Goal: Transaction & Acquisition: Purchase product/service

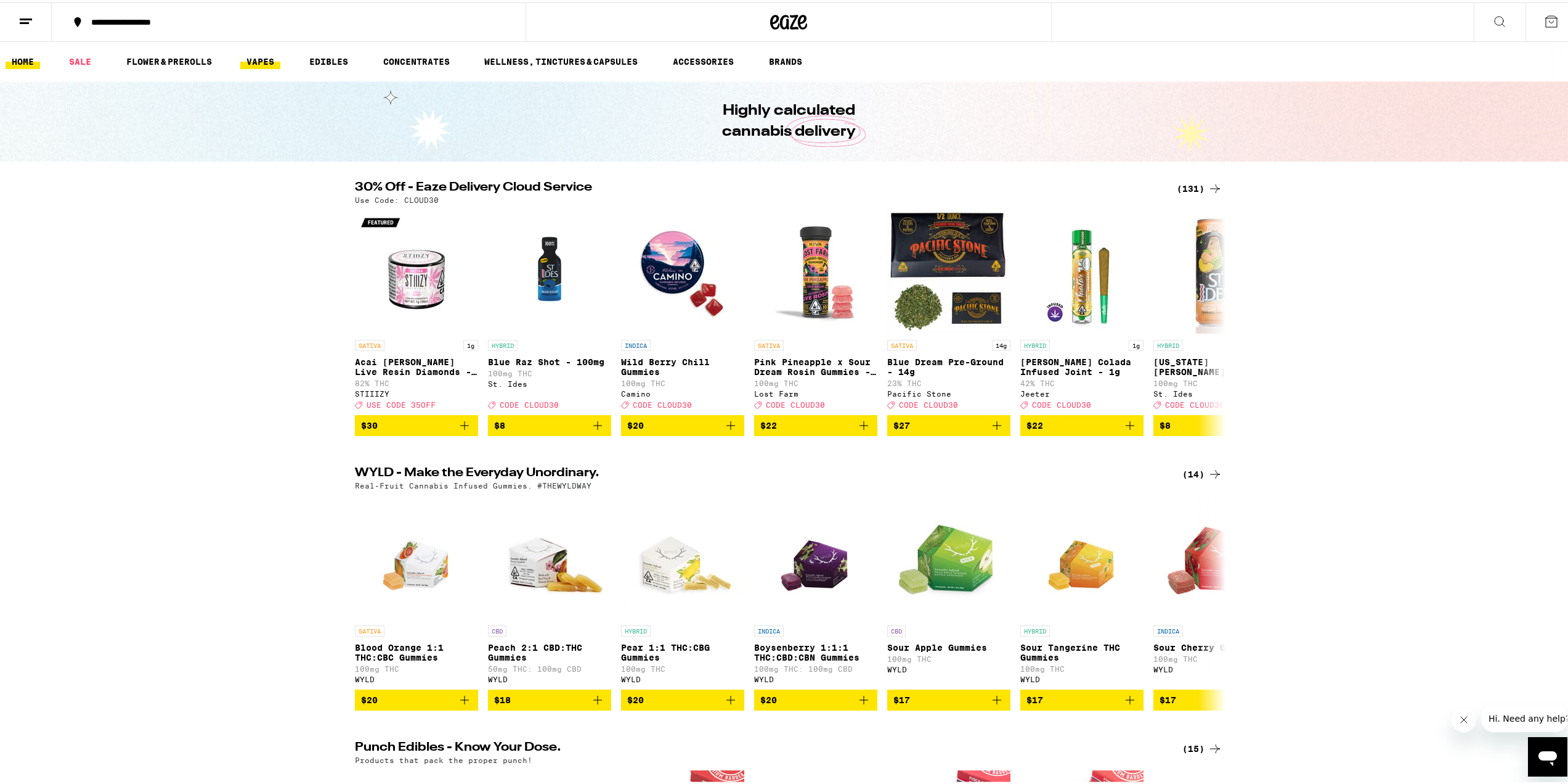
click at [252, 59] on link "VAPES" at bounding box center [260, 59] width 40 height 15
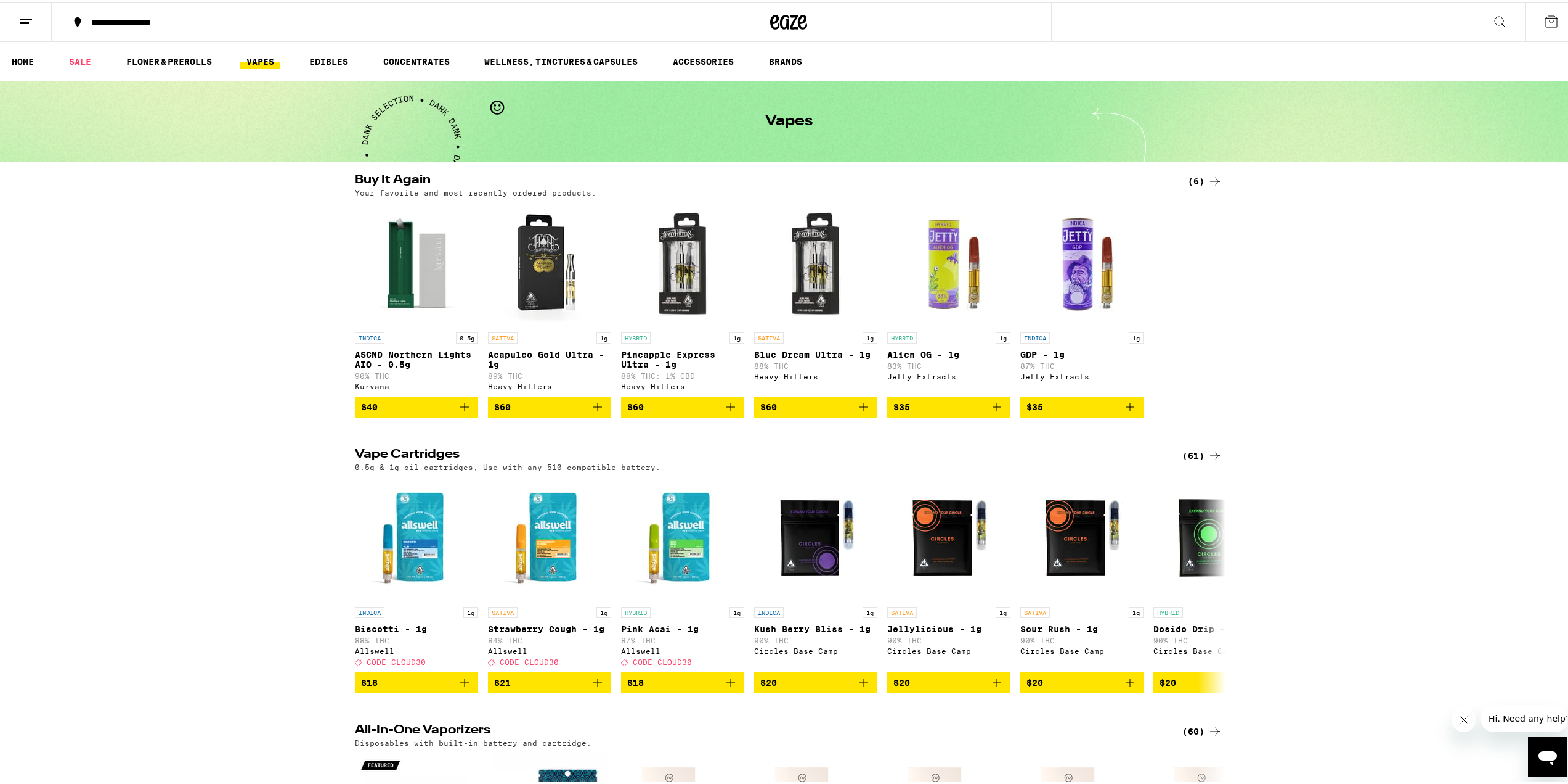
click at [1212, 460] on icon at bounding box center [1215, 453] width 15 height 15
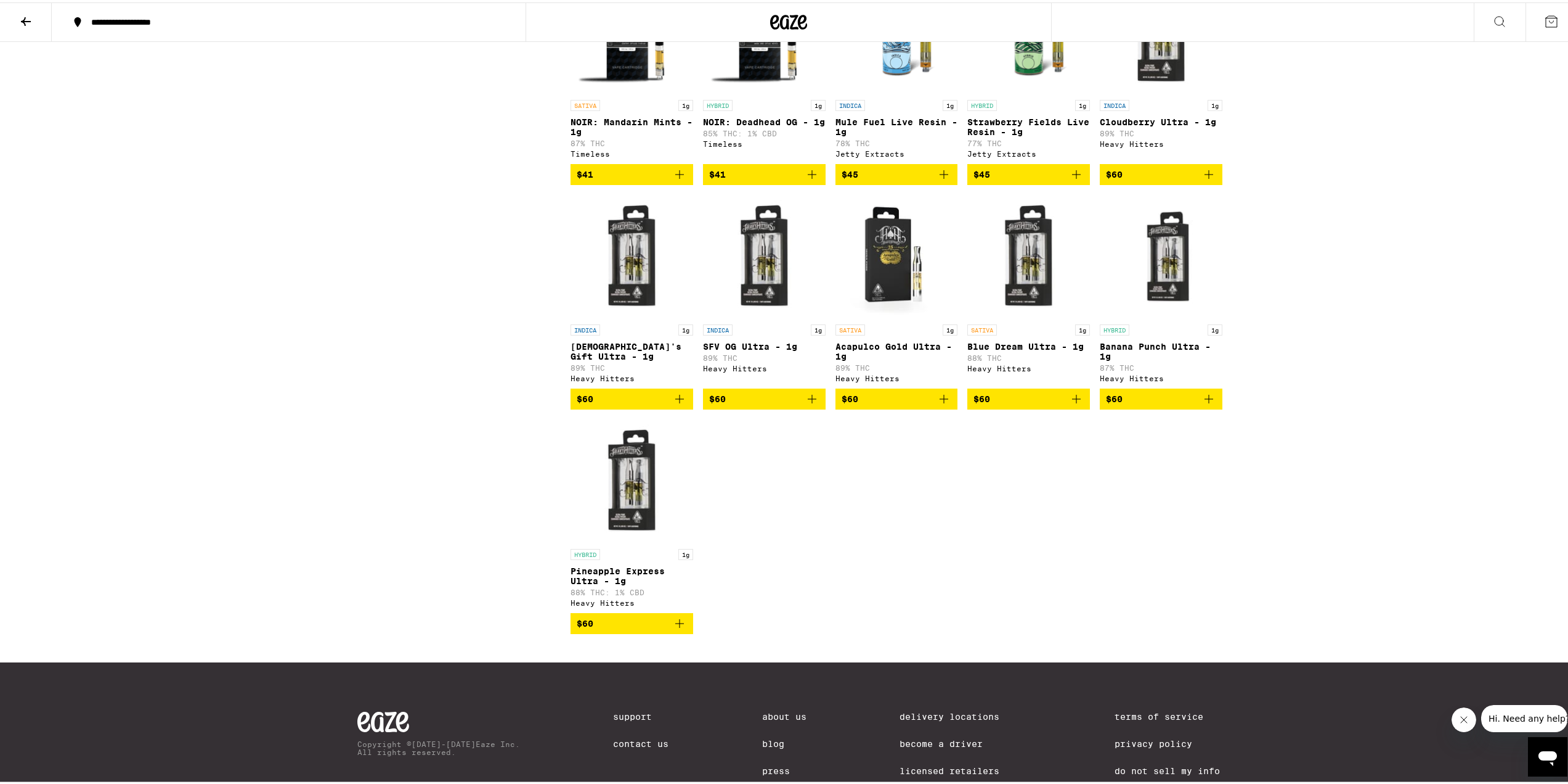
scroll to position [2452, 0]
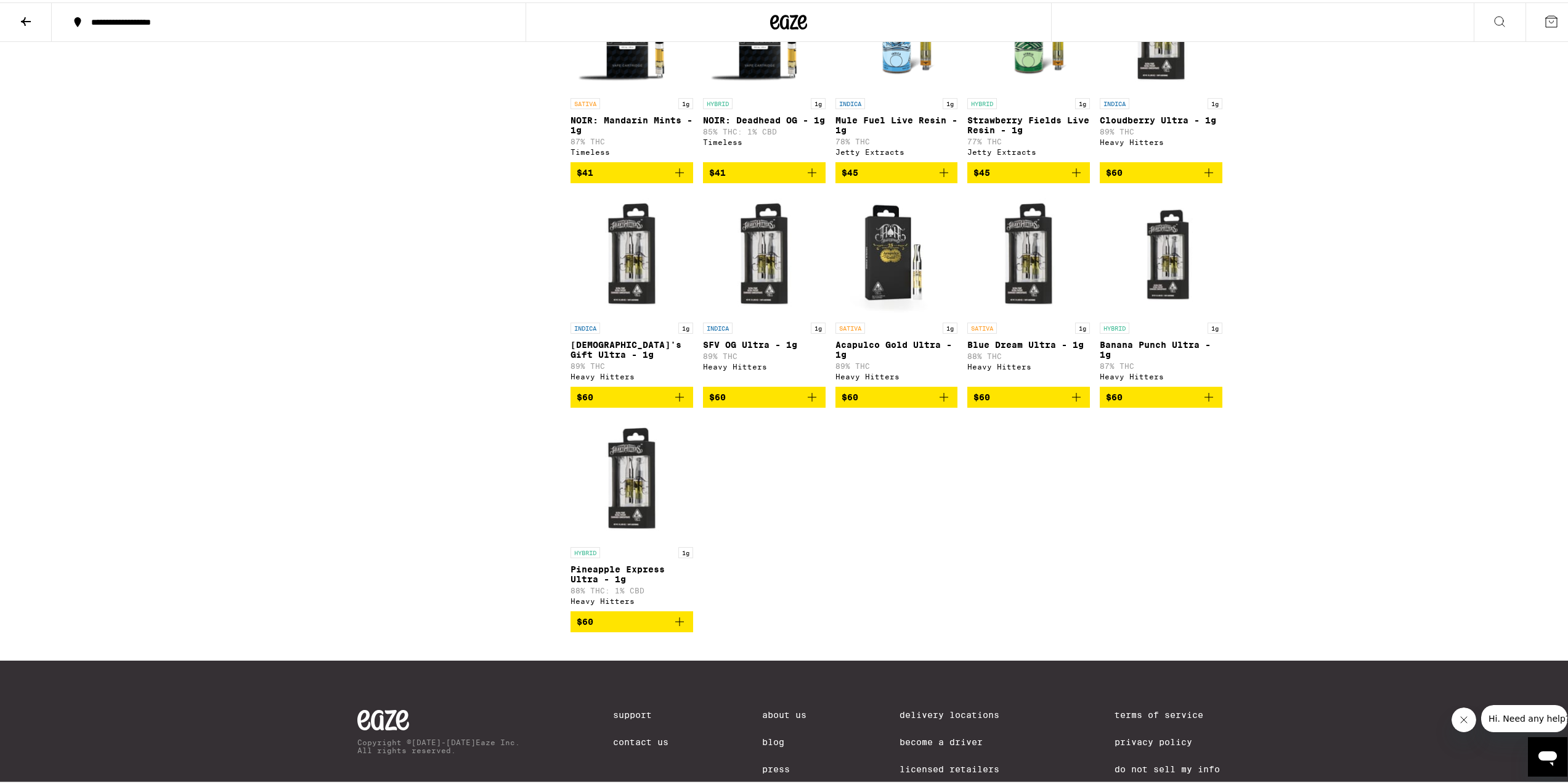
click at [675, 629] on button "$60" at bounding box center [631, 619] width 123 height 21
click at [937, 402] on icon "Add to bag" at bounding box center [944, 395] width 15 height 15
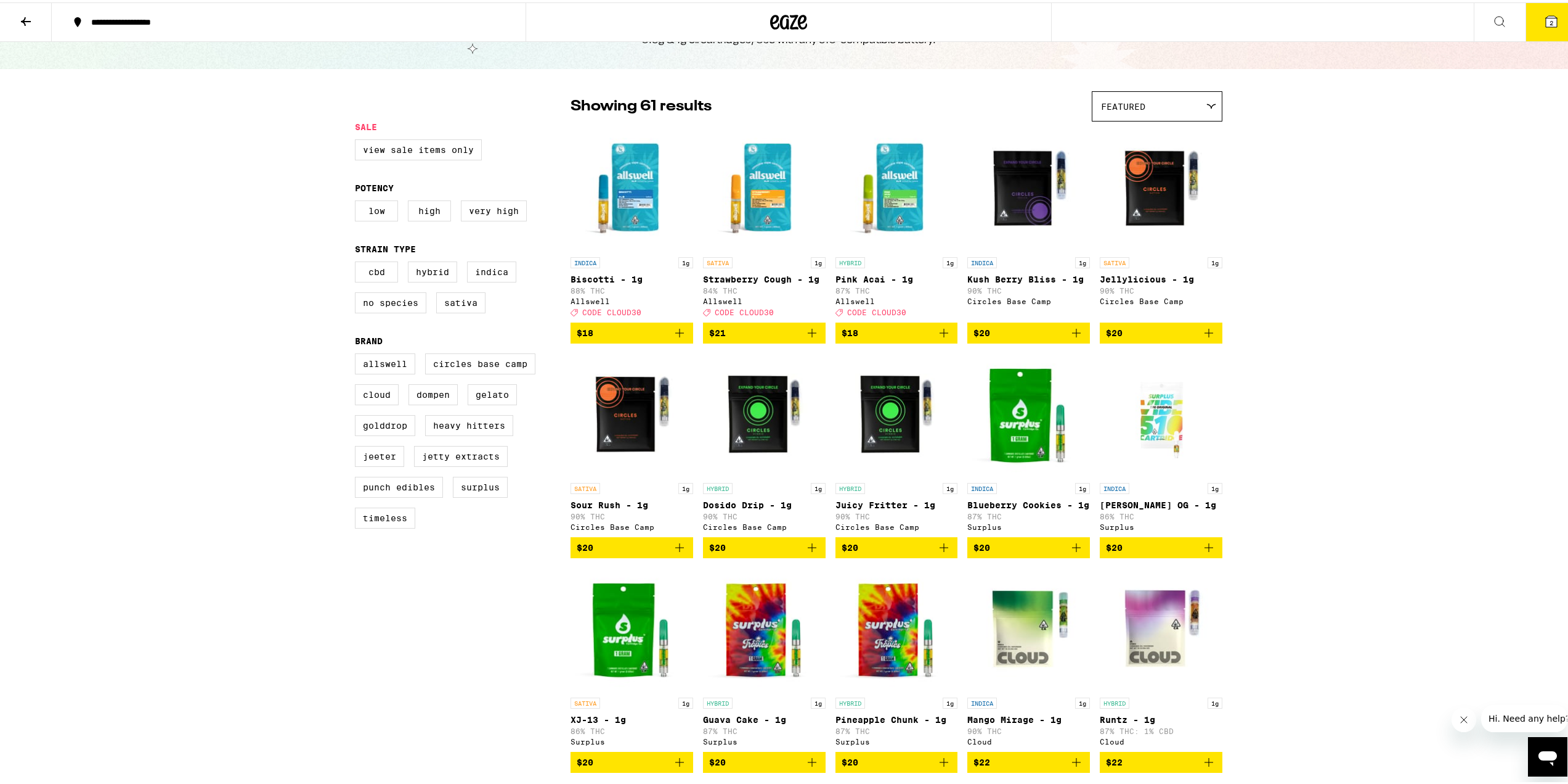
scroll to position [0, 0]
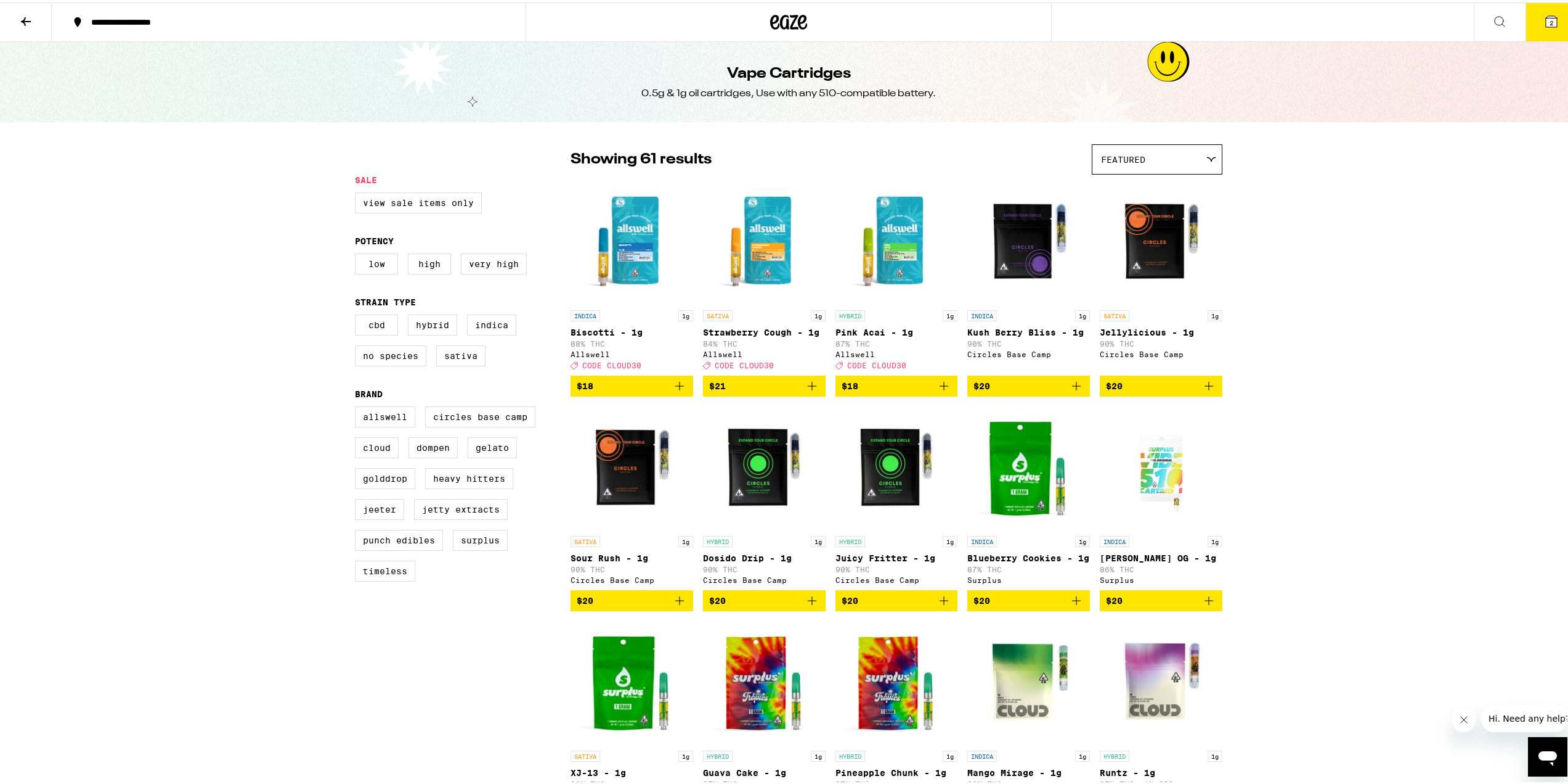
click at [798, 18] on icon at bounding box center [802, 19] width 9 height 15
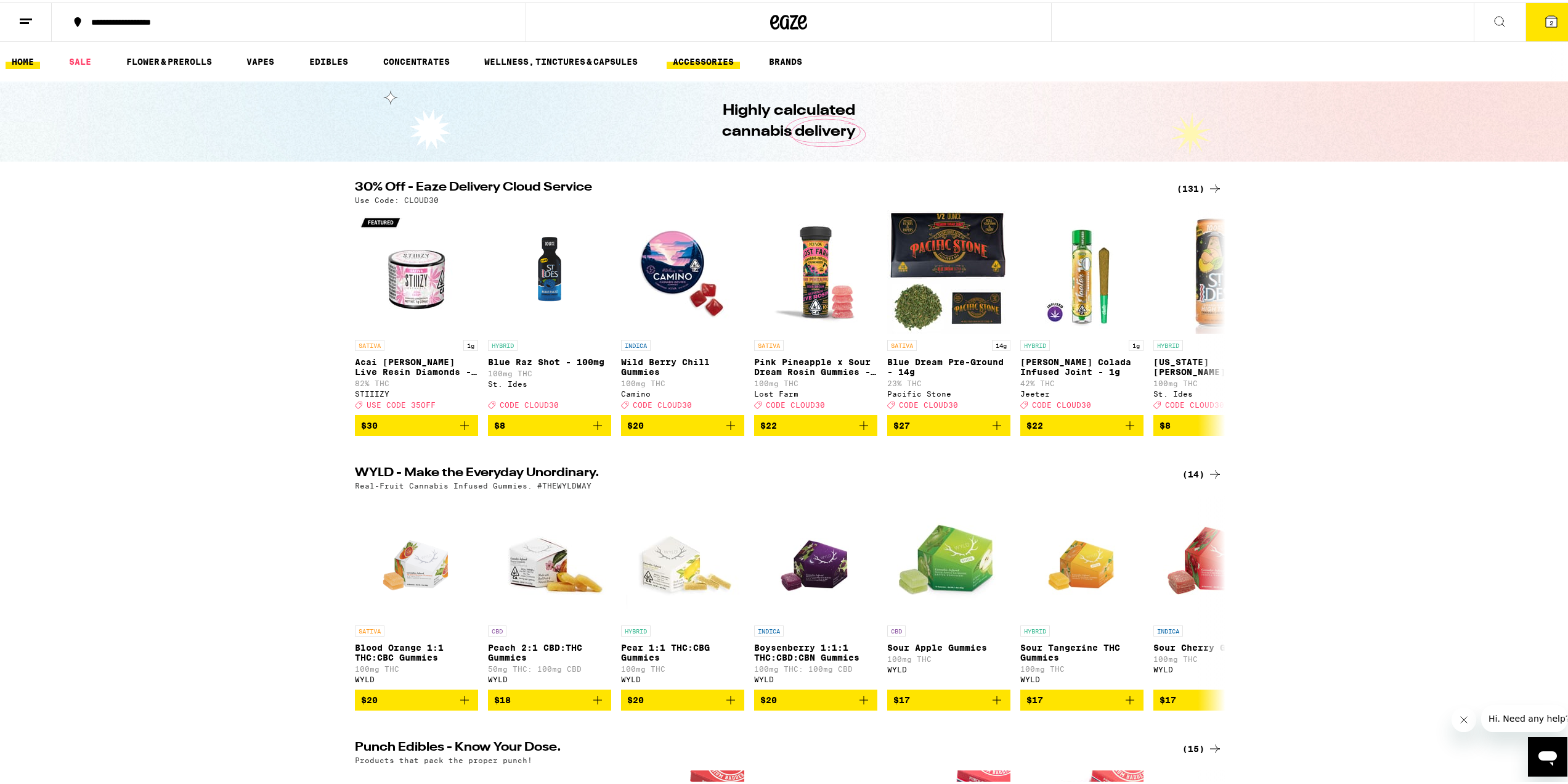
click at [688, 58] on link "ACCESSORIES" at bounding box center [703, 59] width 73 height 15
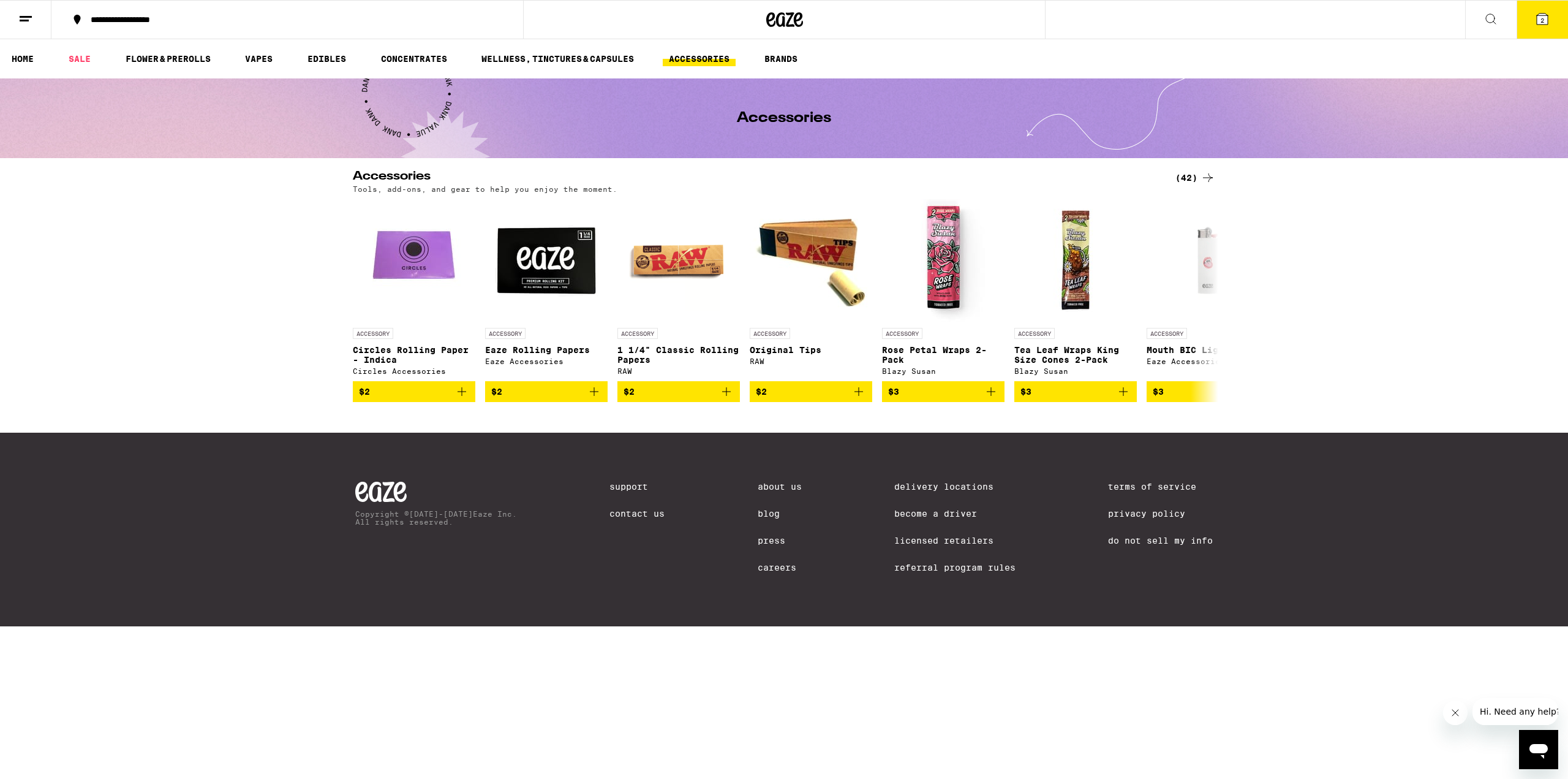
click at [1207, 173] on icon at bounding box center [1208, 178] width 15 height 15
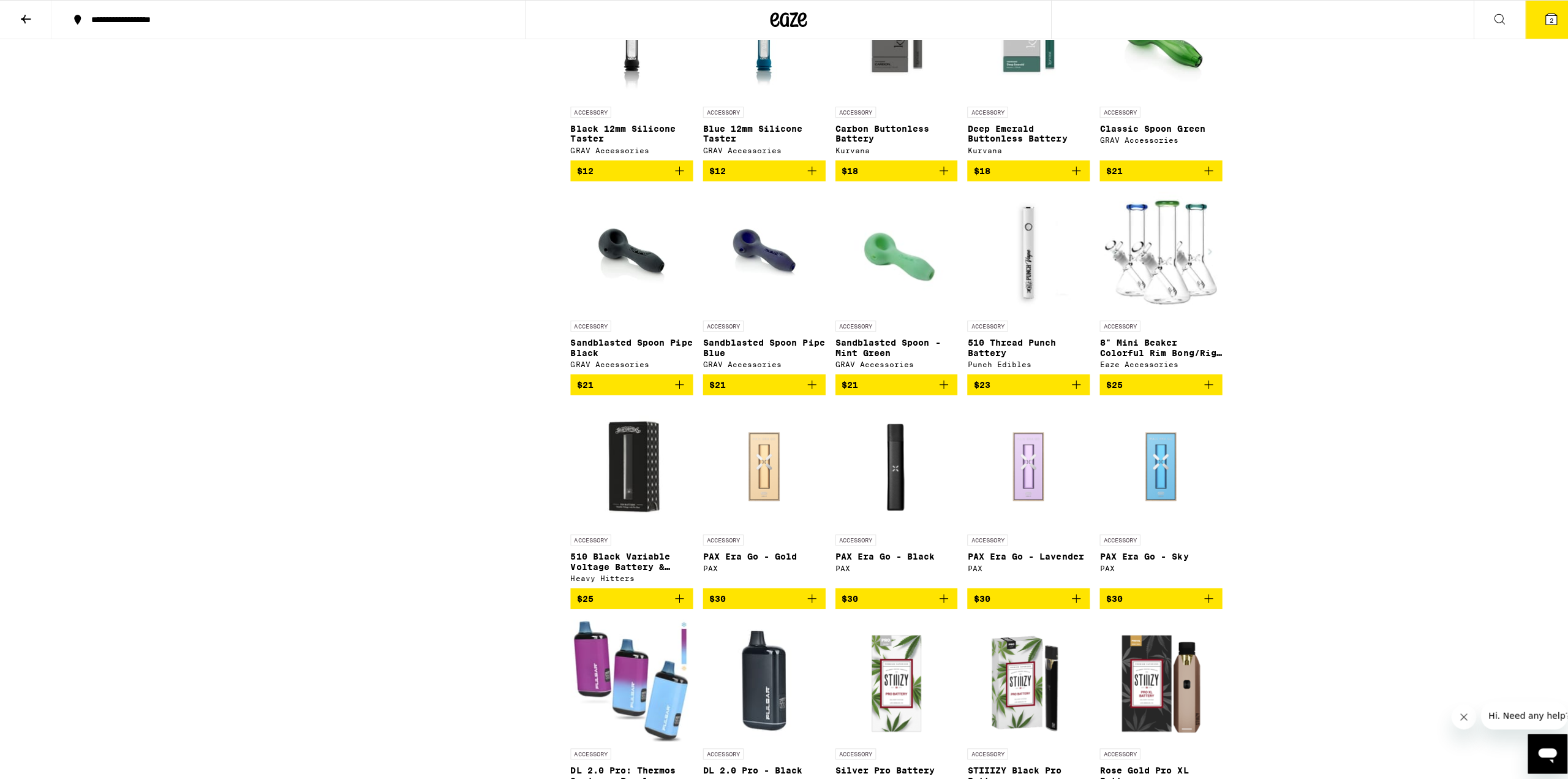
scroll to position [1048, 0]
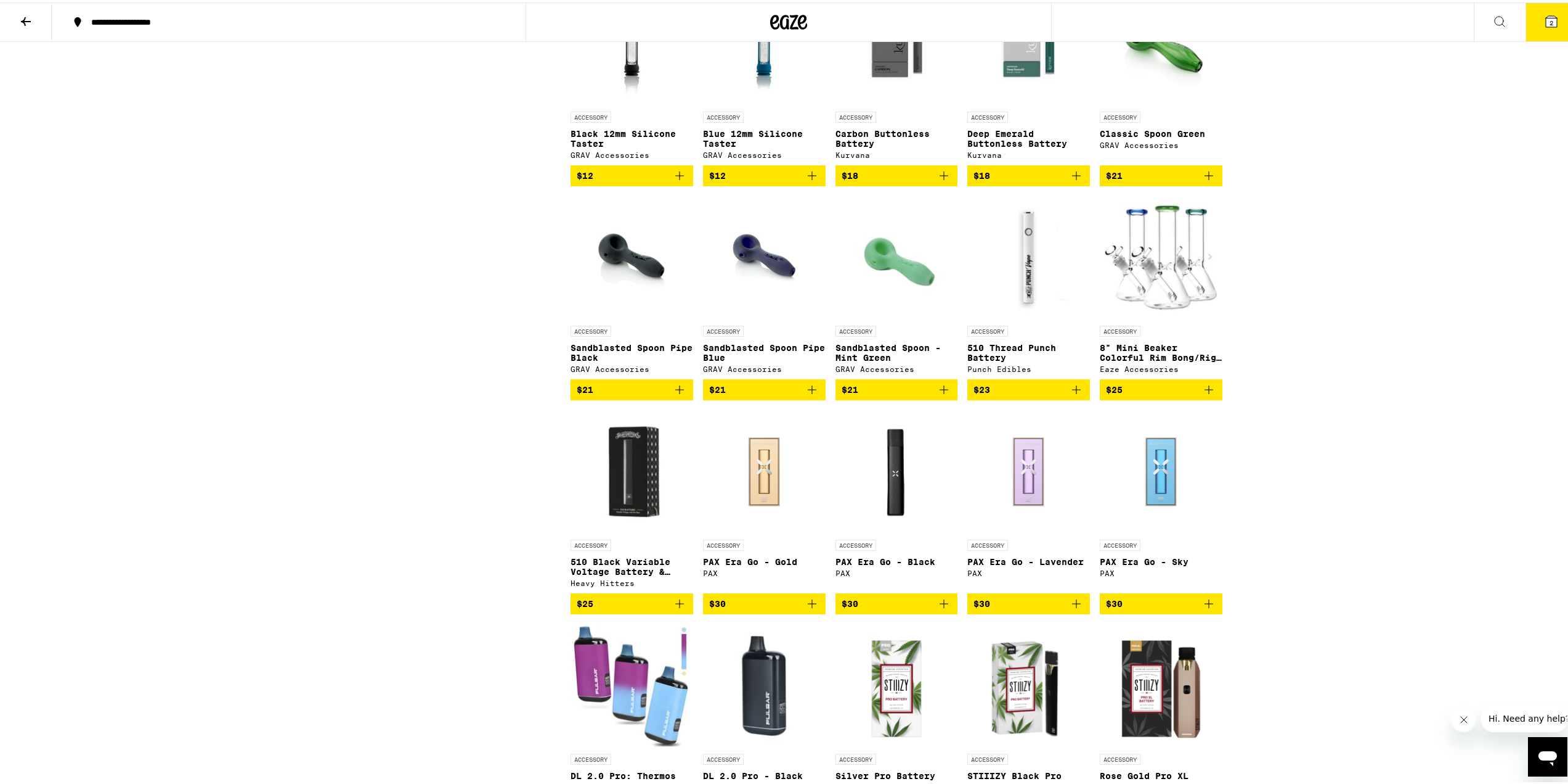
click at [616, 510] on img "Open page for 510 Black Variable Voltage Battery & Charger from Heavy Hitters" at bounding box center [631, 469] width 123 height 123
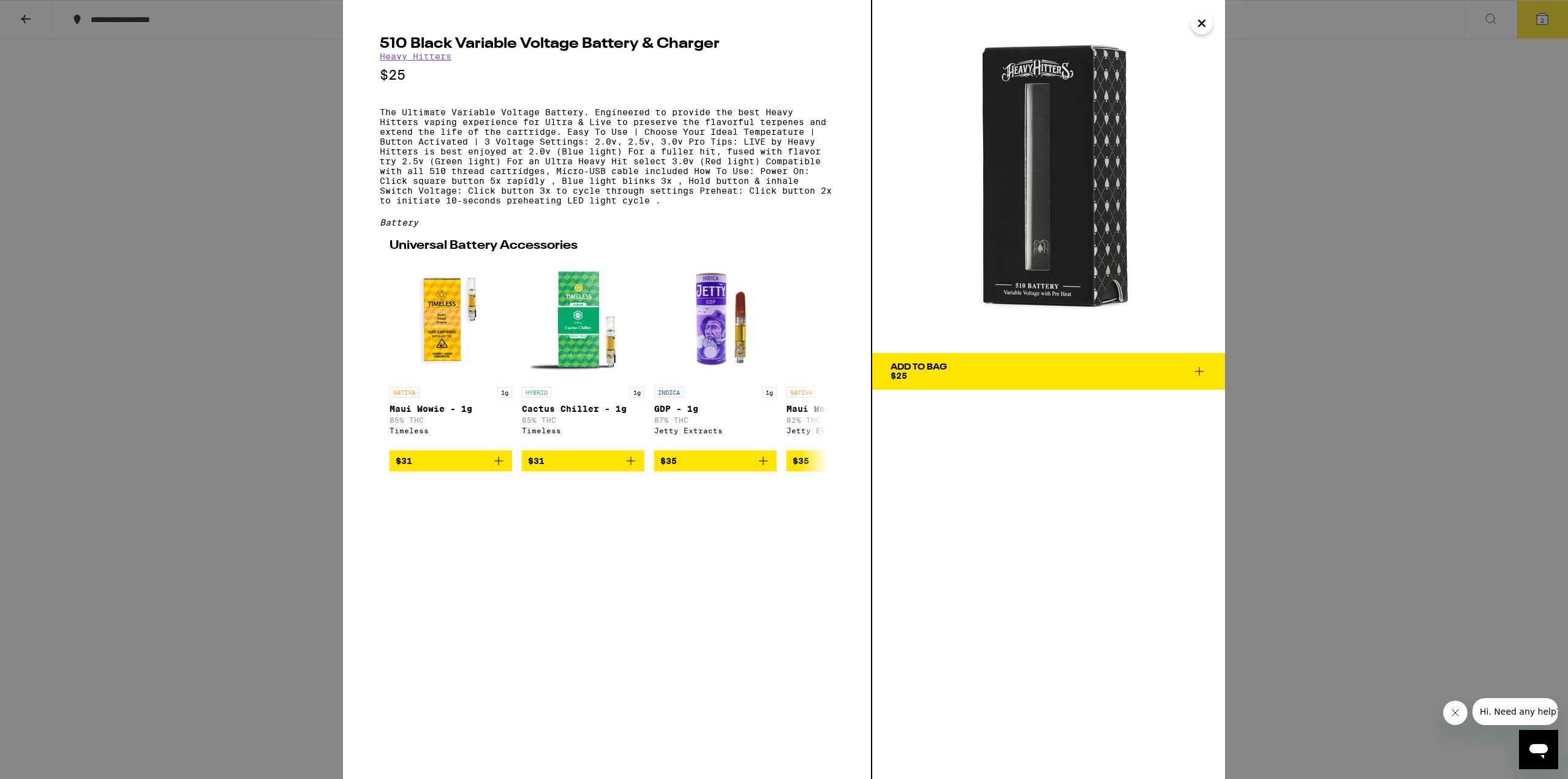
click at [952, 371] on span "Add To Bag $25" at bounding box center [1049, 372] width 316 height 18
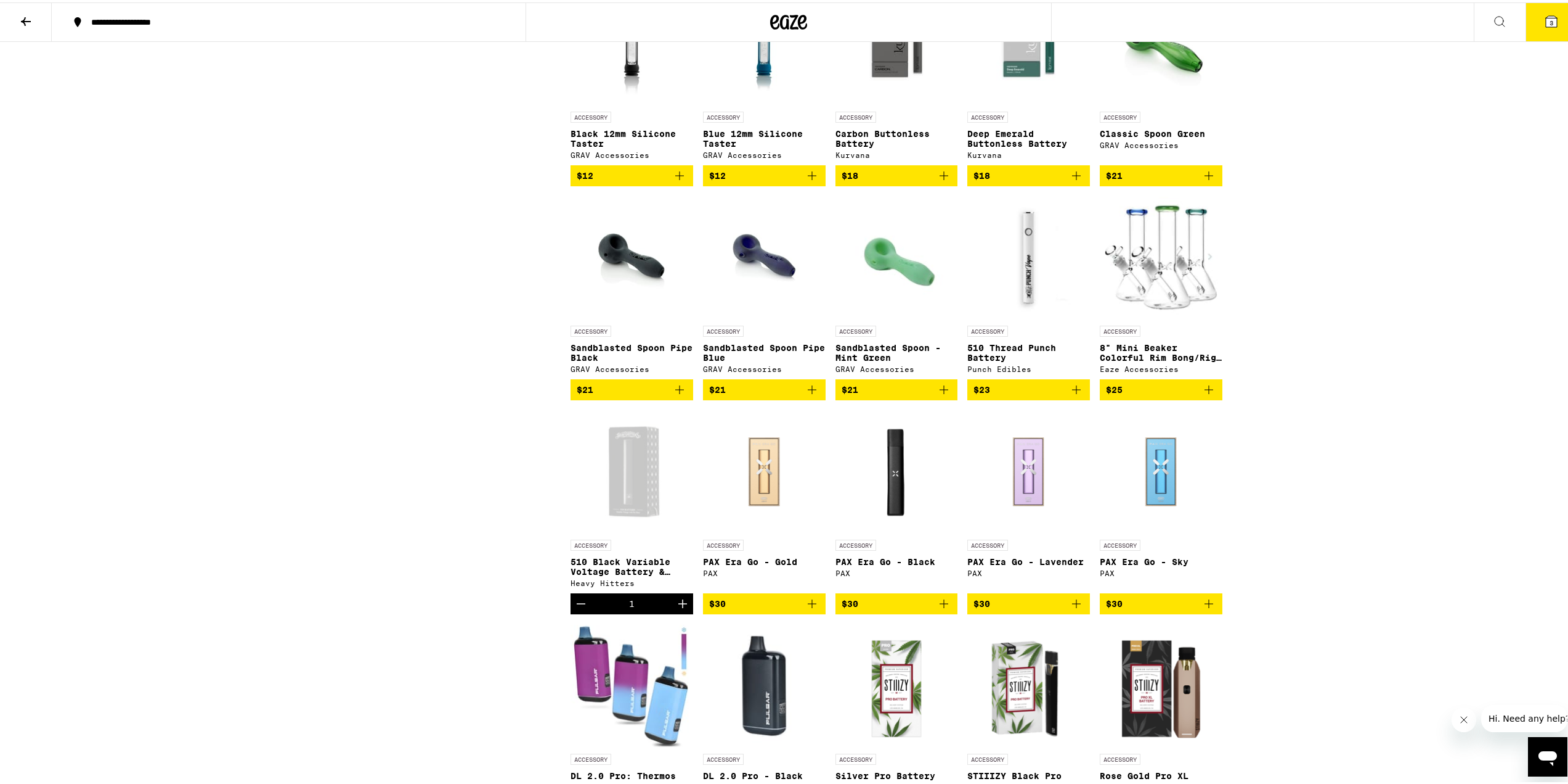
click at [1546, 26] on icon at bounding box center [1551, 19] width 15 height 15
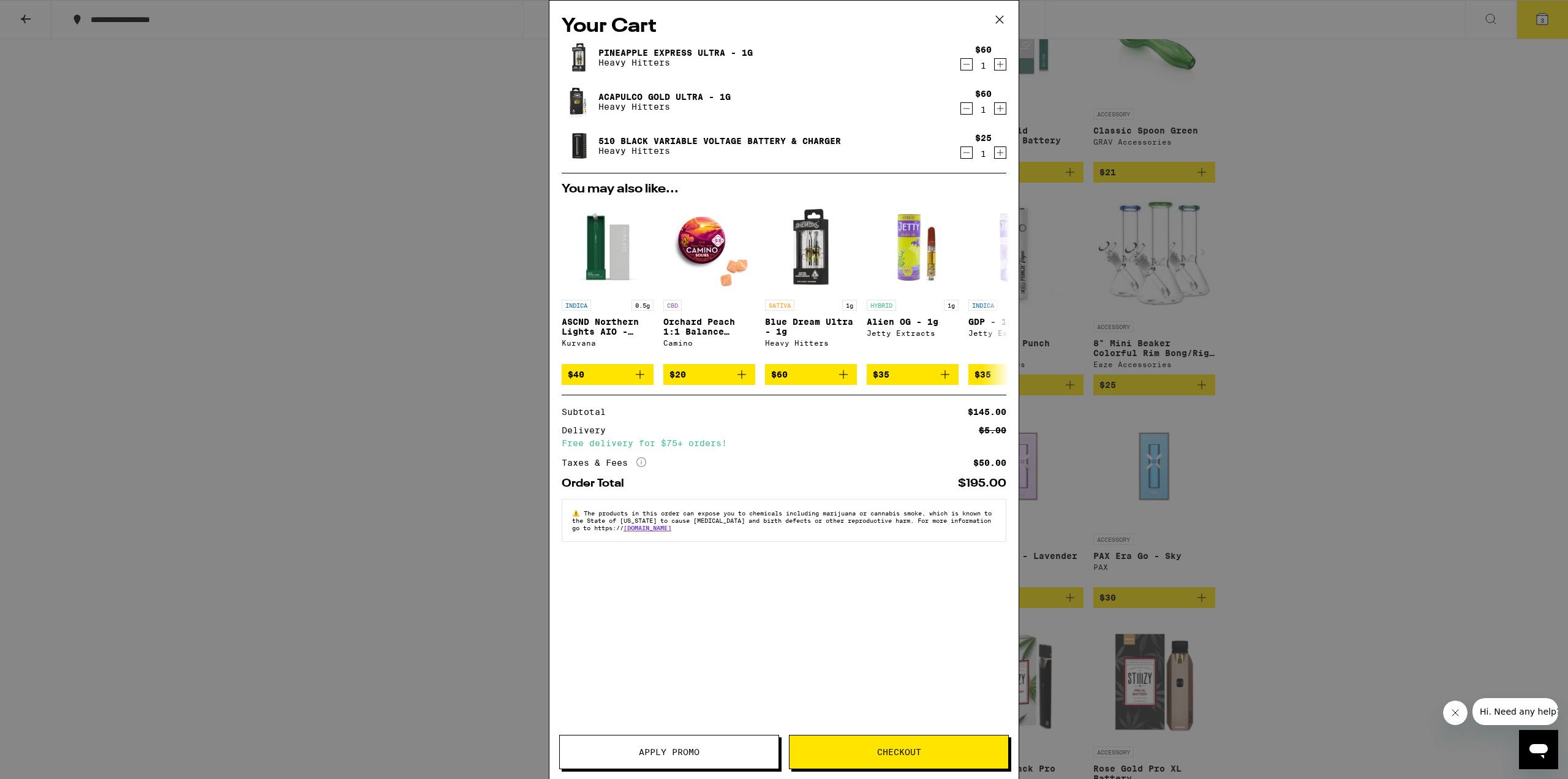
click at [857, 751] on span "Checkout" at bounding box center [898, 752] width 219 height 9
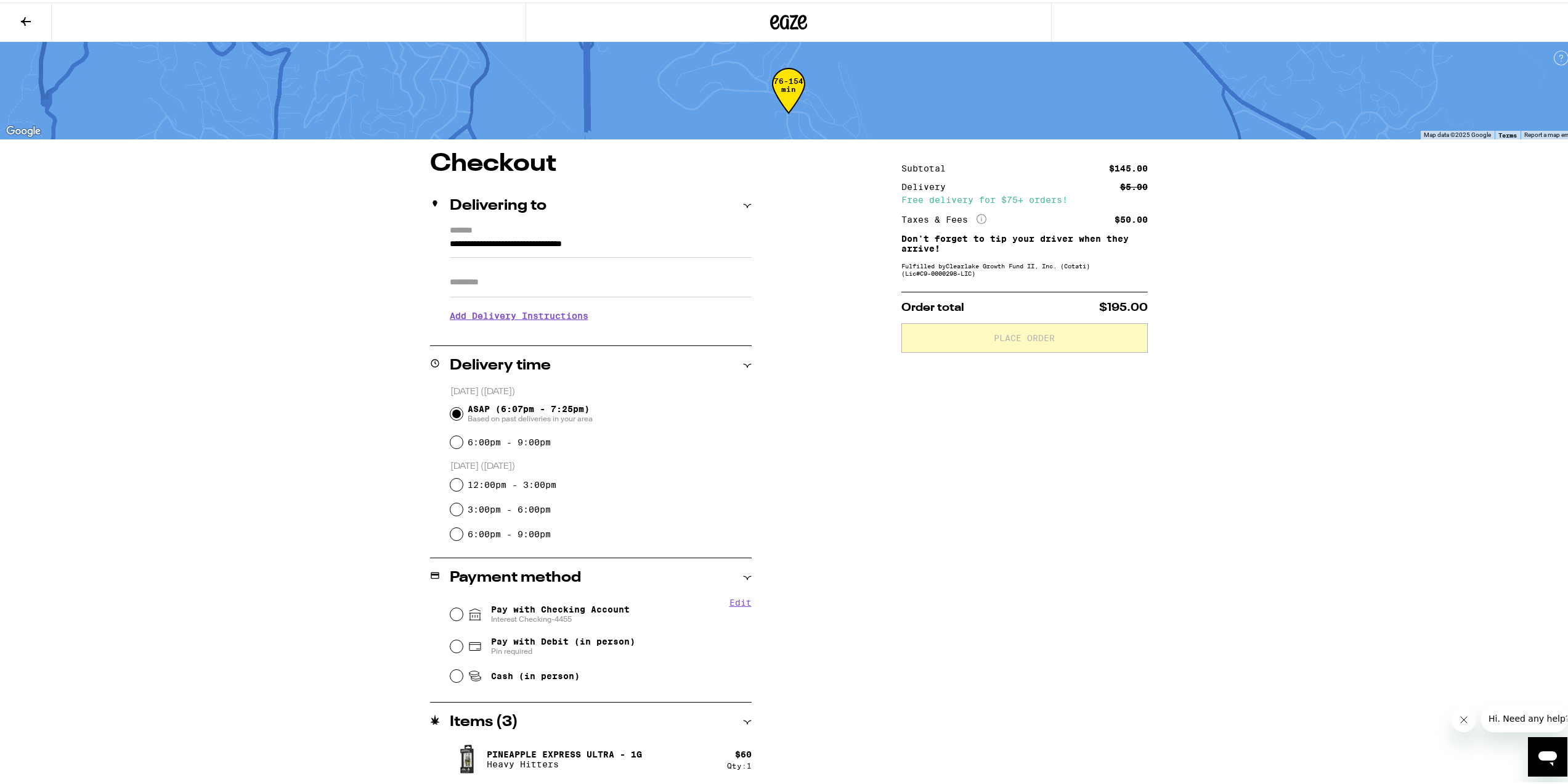
click at [543, 277] on input "Apt/Suite" at bounding box center [600, 280] width 302 height 29
type input "****"
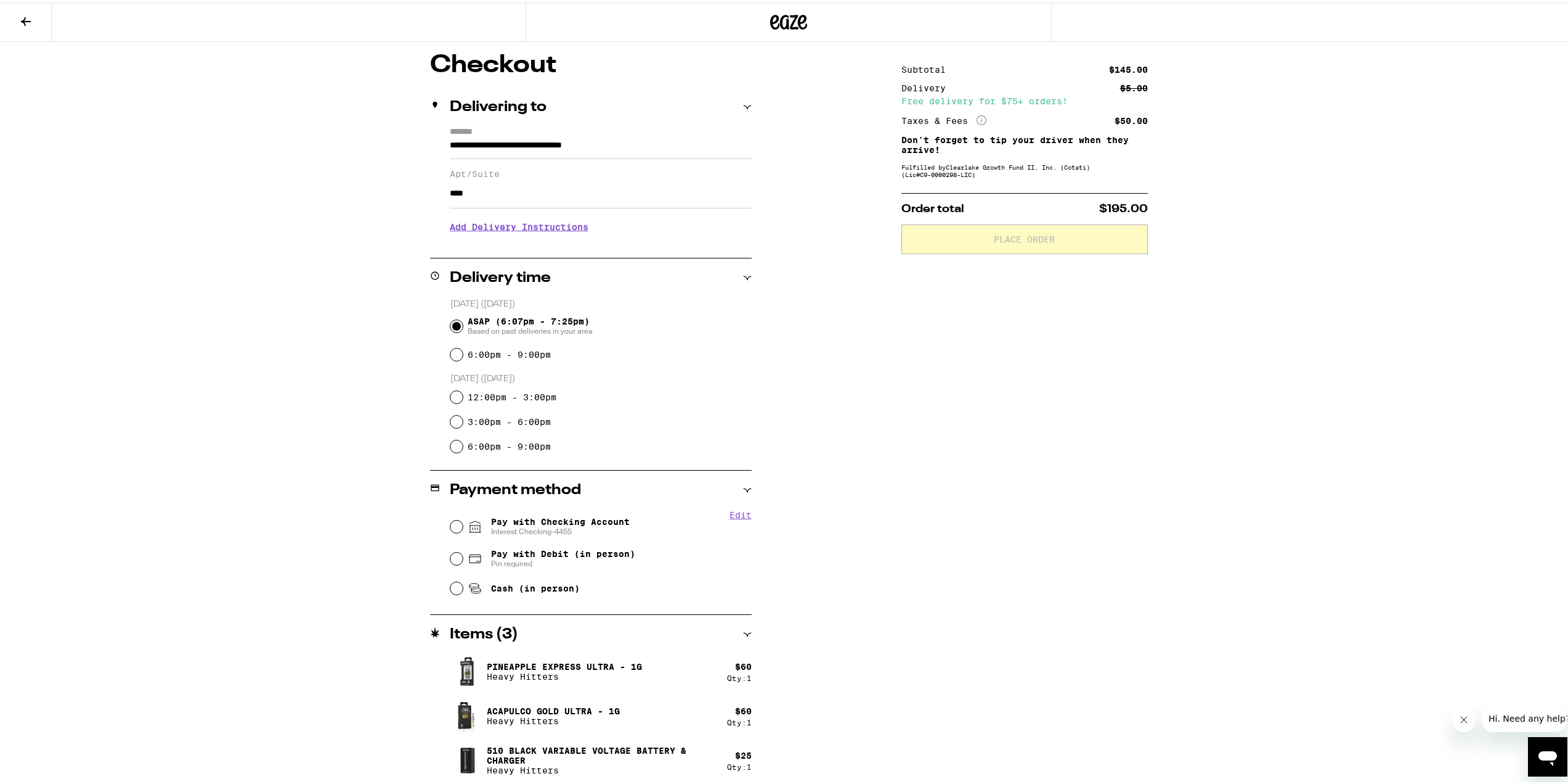
scroll to position [101, 0]
click at [599, 518] on span "Pay with Checking Account Interest Checking-4455" at bounding box center [560, 522] width 139 height 19
click at [463, 518] on input "Pay with Checking Account Interest Checking-4455" at bounding box center [456, 522] width 12 height 12
radio input "true"
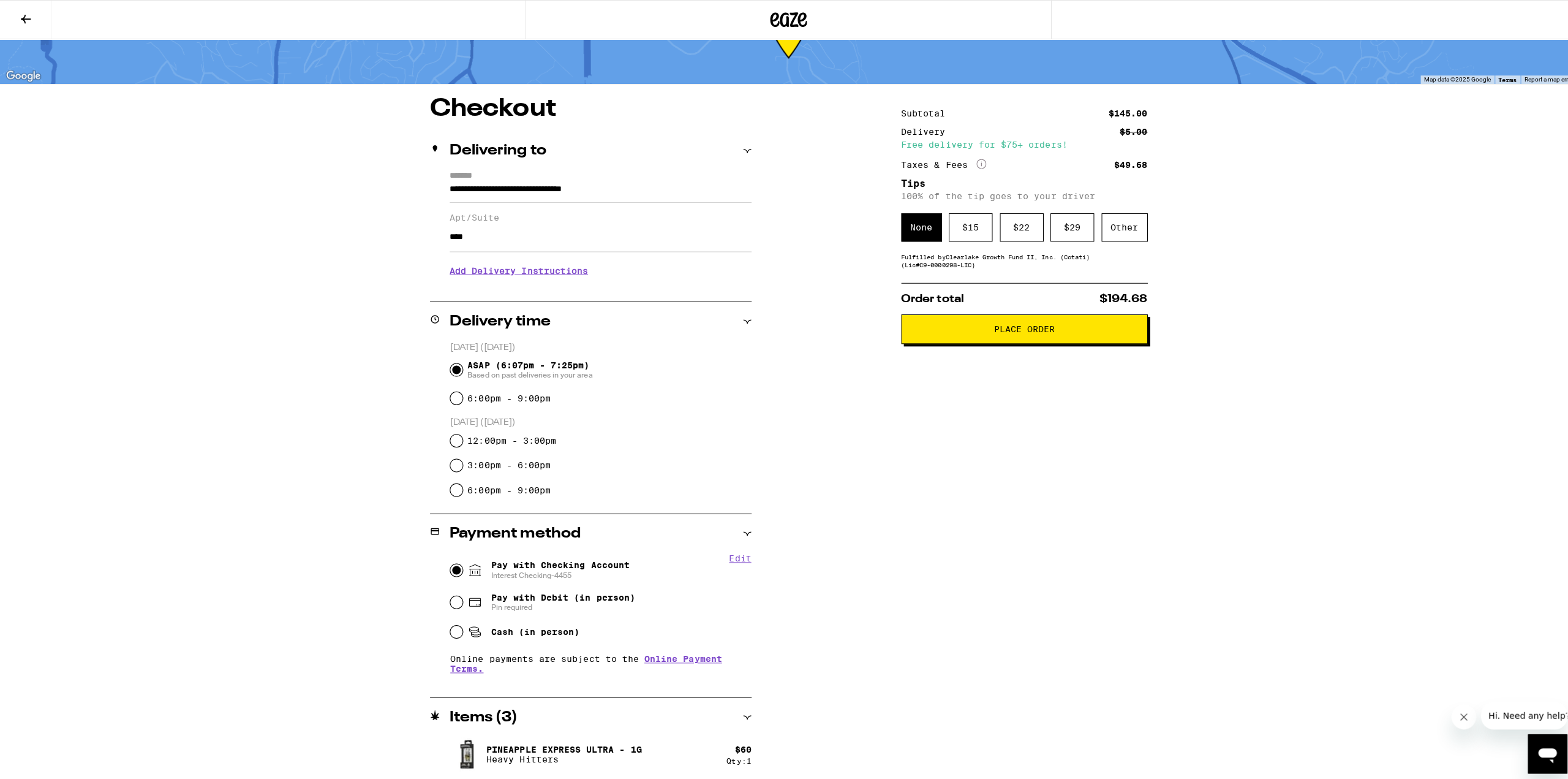
scroll to position [0, 0]
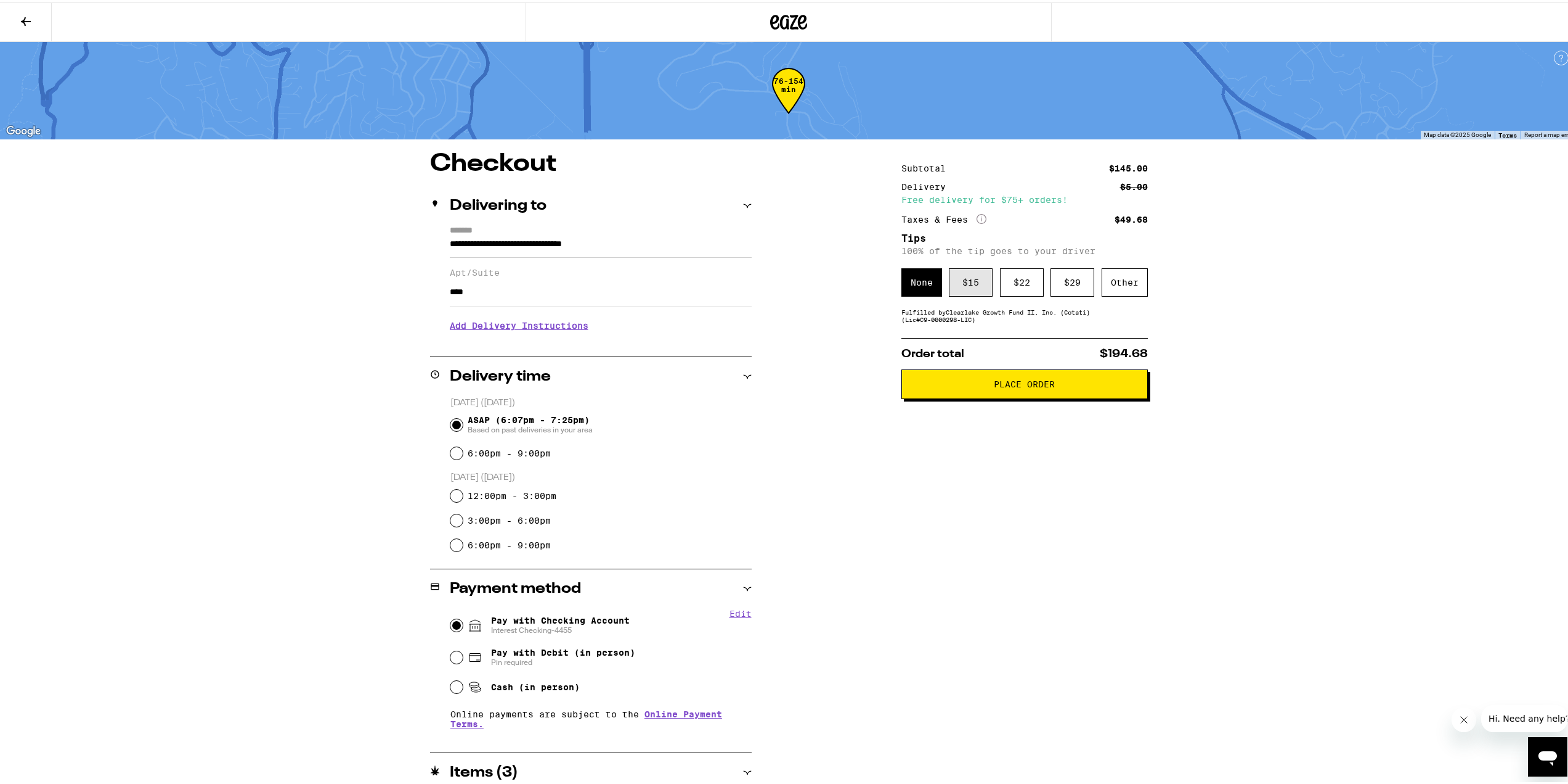
click at [968, 282] on div "$ 15" at bounding box center [970, 280] width 43 height 28
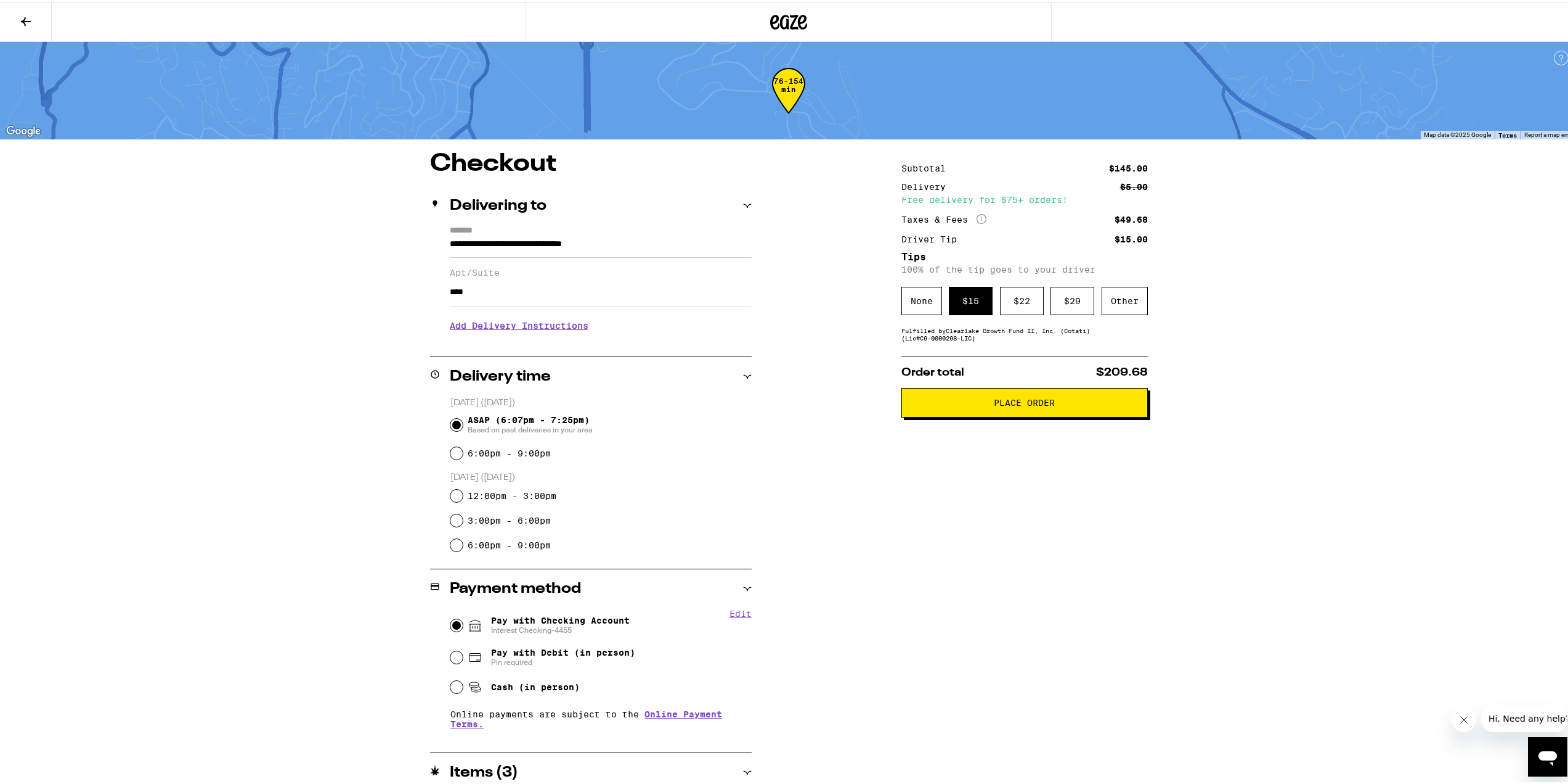
click at [1011, 404] on span "Place Order" at bounding box center [1024, 400] width 61 height 9
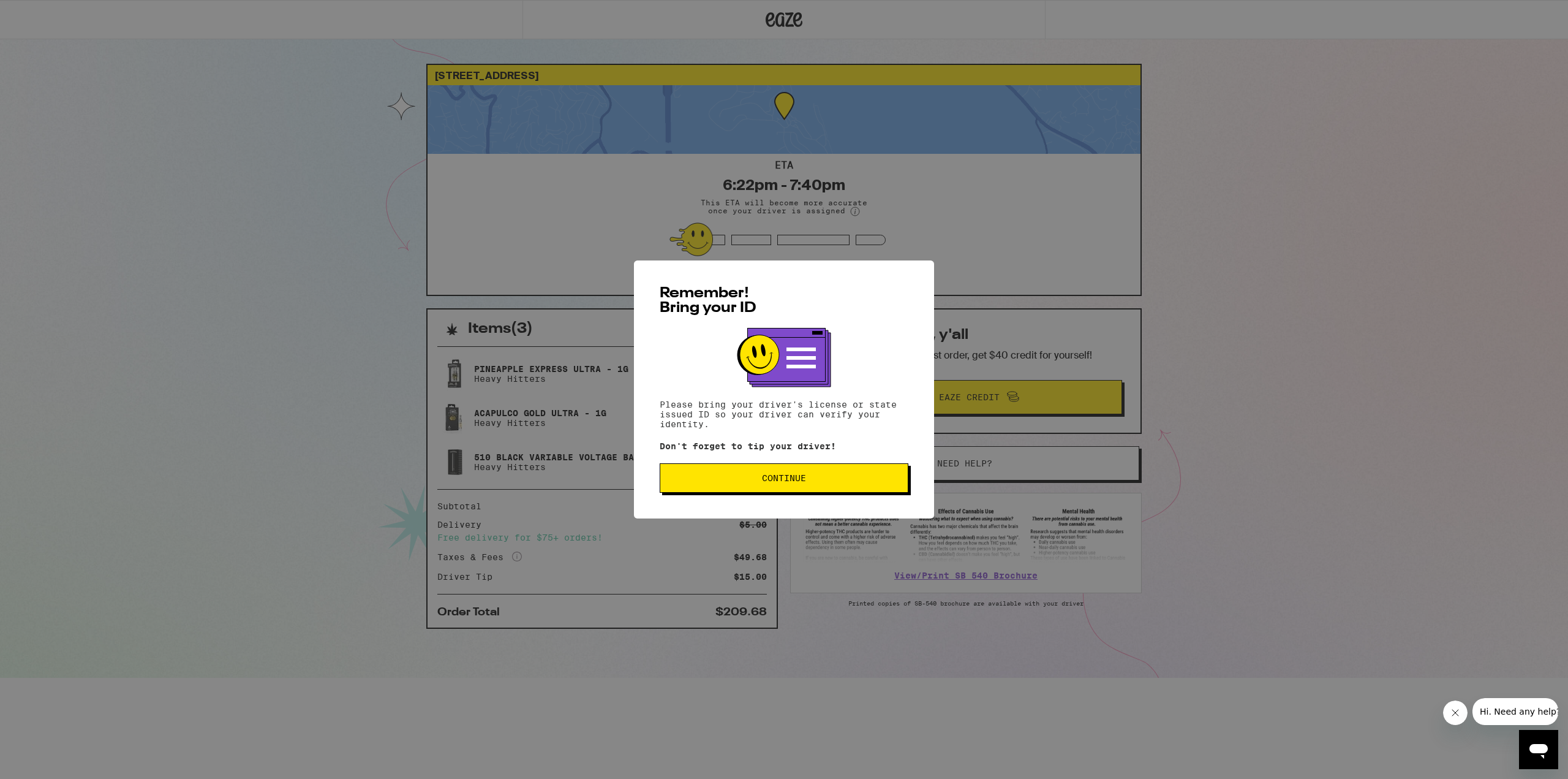
click at [791, 482] on span "Continue" at bounding box center [784, 478] width 44 height 9
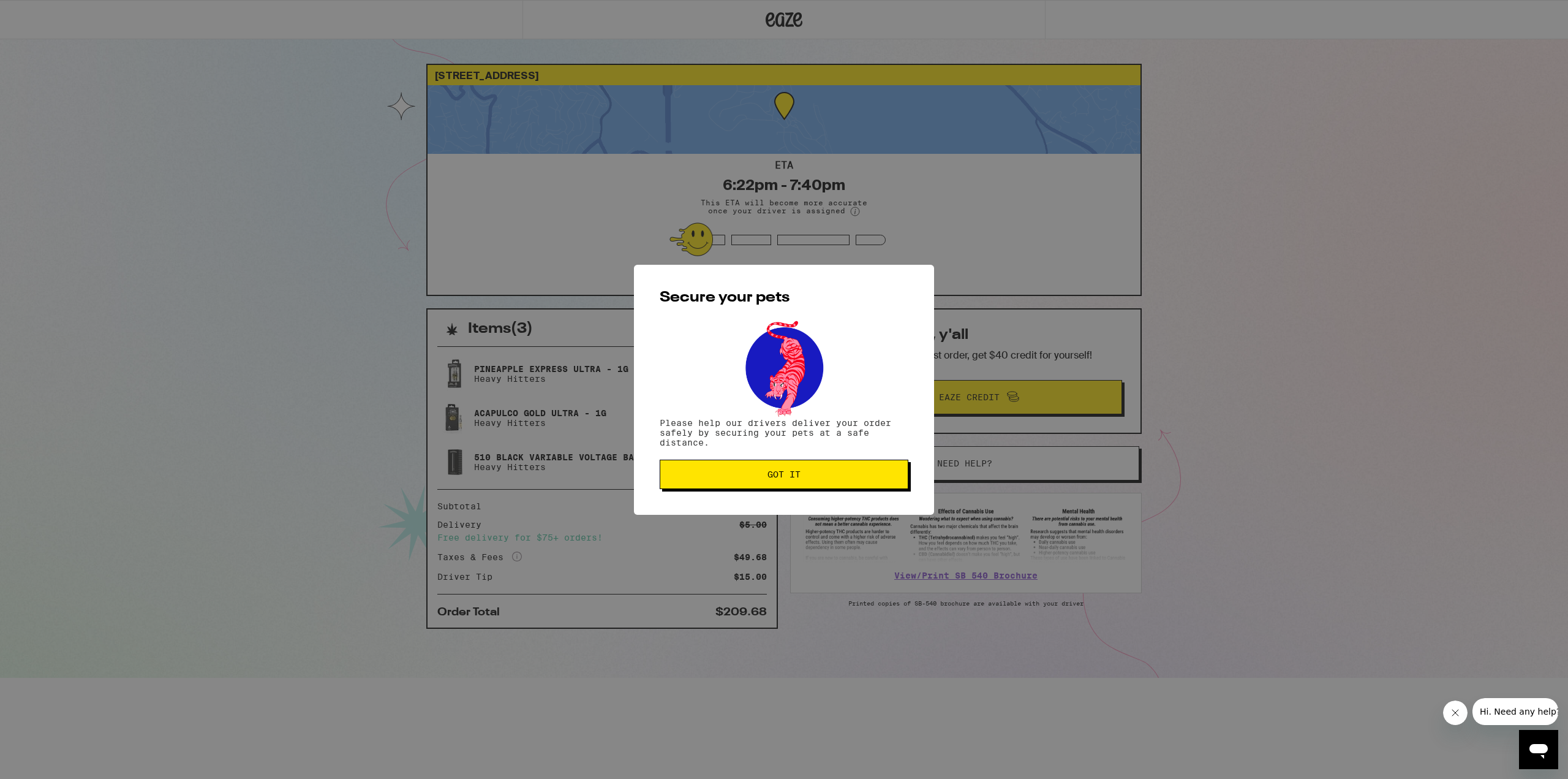
click at [731, 484] on button "Got it" at bounding box center [784, 474] width 249 height 29
